Goal: Navigation & Orientation: Find specific page/section

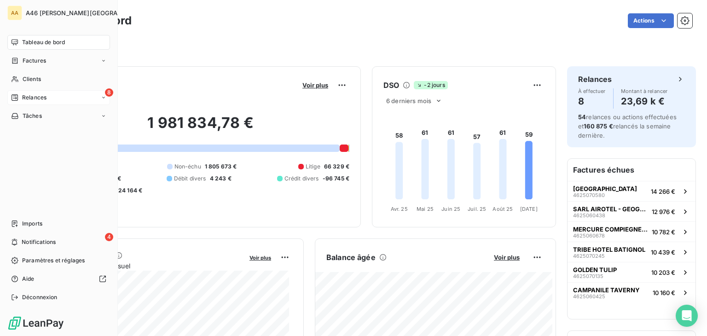
click at [38, 94] on span "Relances" at bounding box center [34, 97] width 24 height 8
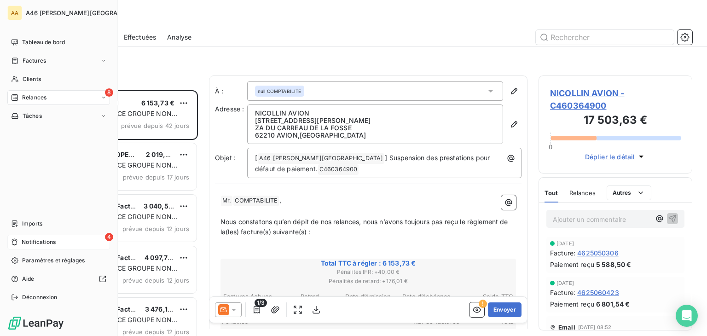
click at [30, 239] on span "Notifications" at bounding box center [39, 242] width 34 height 8
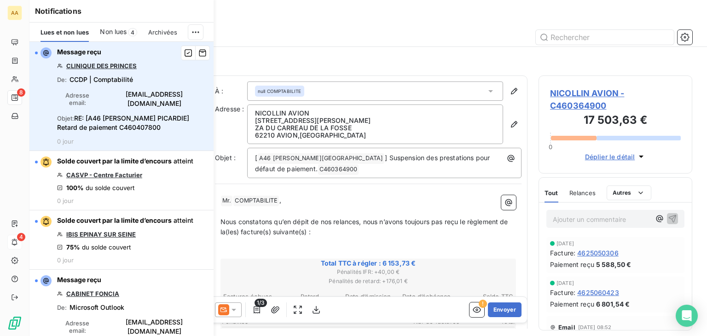
scroll to position [239, 146]
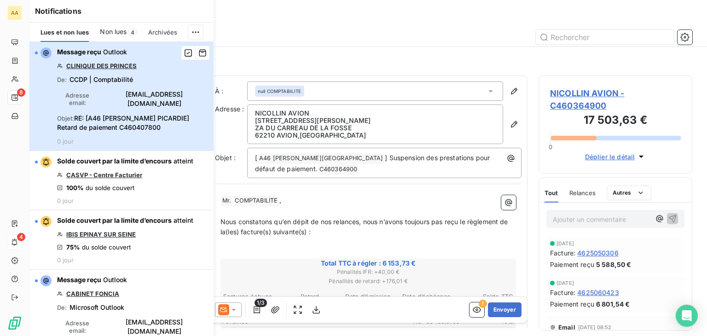
click at [35, 52] on div "button" at bounding box center [36, 53] width 3 height 3
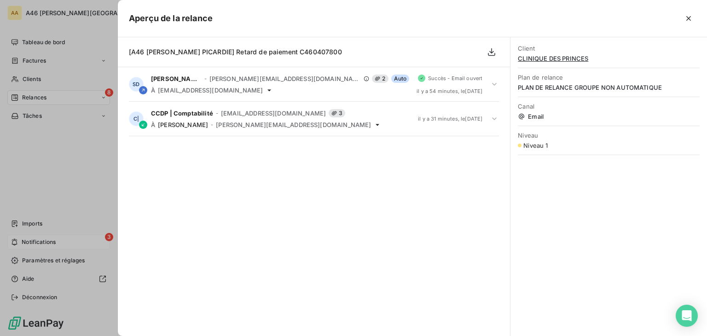
click at [42, 237] on div at bounding box center [353, 168] width 707 height 336
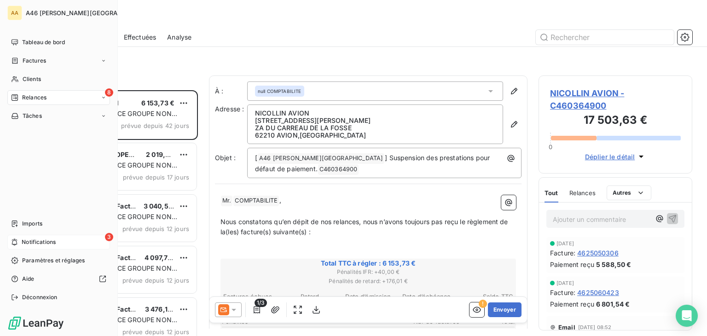
click at [46, 239] on span "Notifications" at bounding box center [39, 242] width 34 height 8
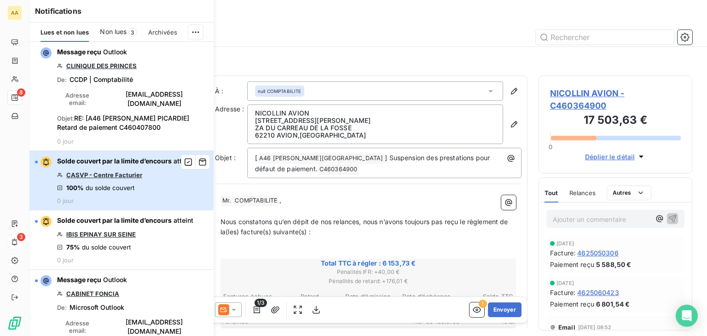
click at [37, 157] on div "button" at bounding box center [43, 162] width 17 height 11
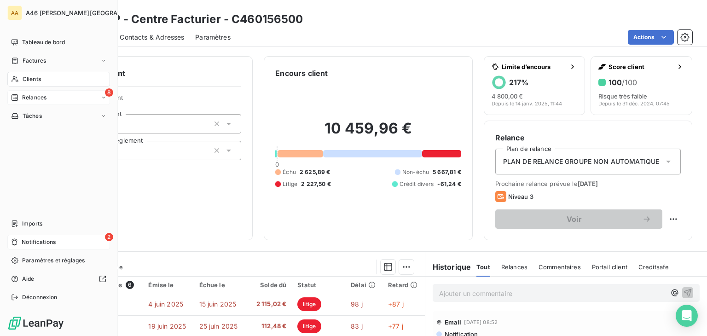
click at [22, 242] on span "Notifications" at bounding box center [39, 242] width 34 height 8
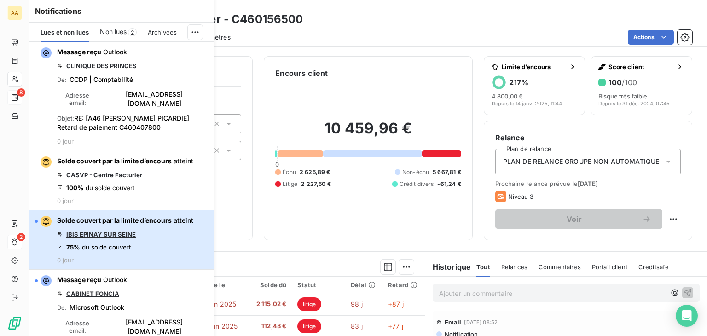
click at [35, 216] on div "button" at bounding box center [43, 221] width 17 height 11
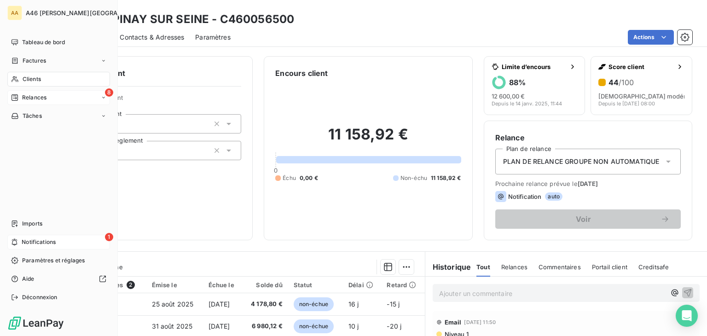
click at [24, 240] on span "Notifications" at bounding box center [39, 242] width 34 height 8
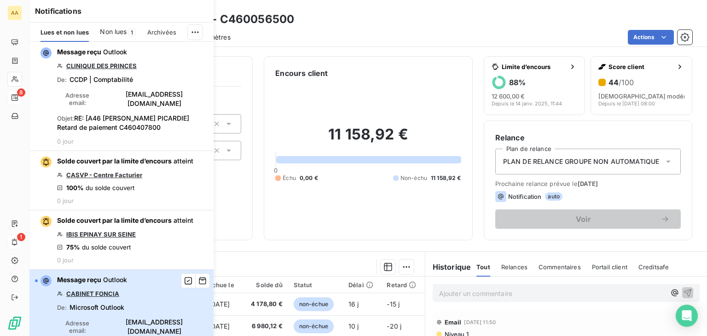
click at [37, 280] on div "button" at bounding box center [36, 281] width 3 height 3
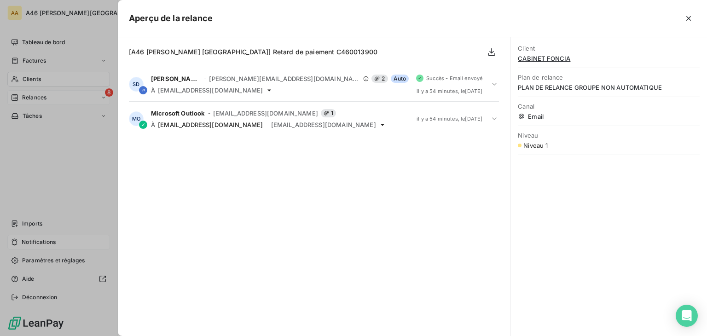
click at [69, 126] on div at bounding box center [353, 168] width 707 height 336
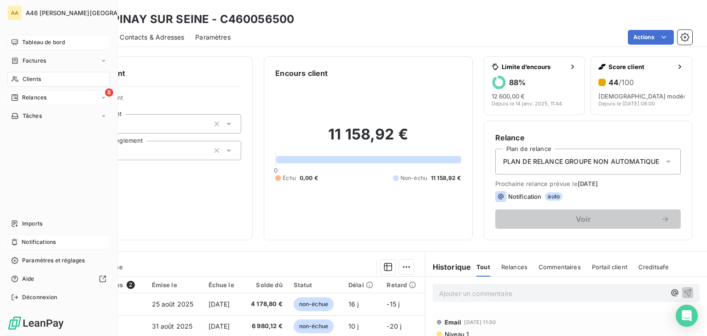
drag, startPoint x: 55, startPoint y: 45, endPoint x: 75, endPoint y: 39, distance: 20.7
click at [55, 45] on span "Tableau de bord" at bounding box center [43, 42] width 43 height 8
